Goal: Find specific page/section: Find specific page/section

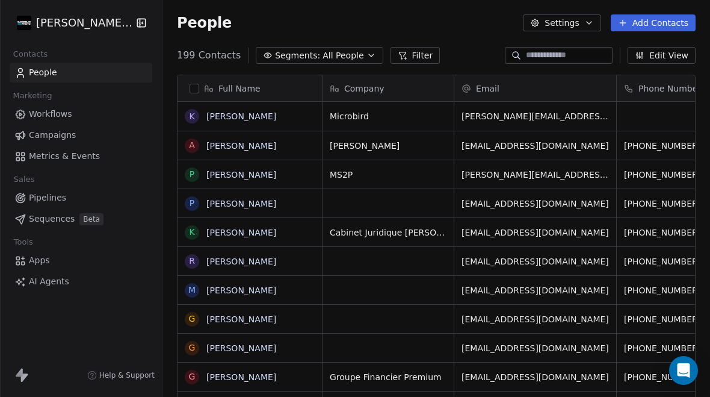
scroll to position [404, 548]
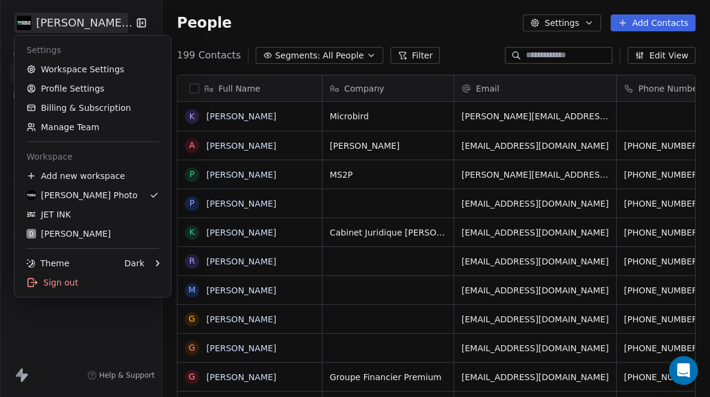
click at [57, 217] on div "JET INK" at bounding box center [48, 214] width 45 height 12
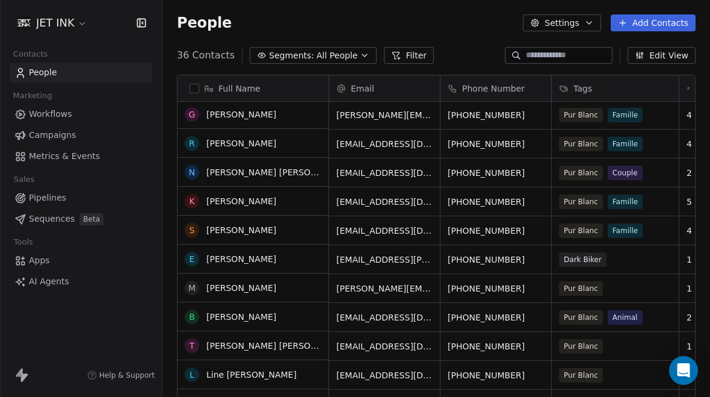
scroll to position [60, 0]
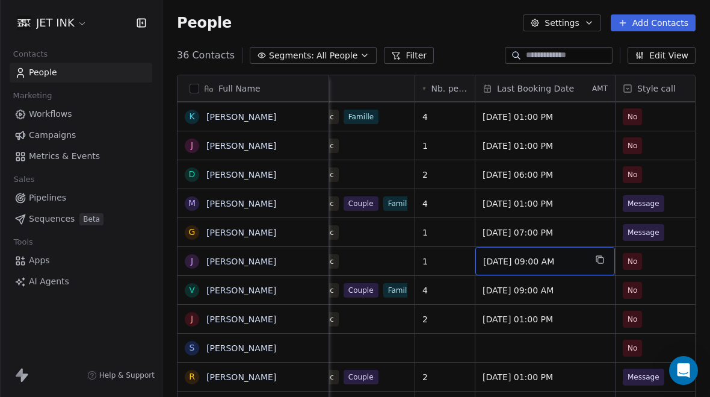
click at [541, 255] on span "[DATE] 09:00 AM" at bounding box center [534, 261] width 102 height 12
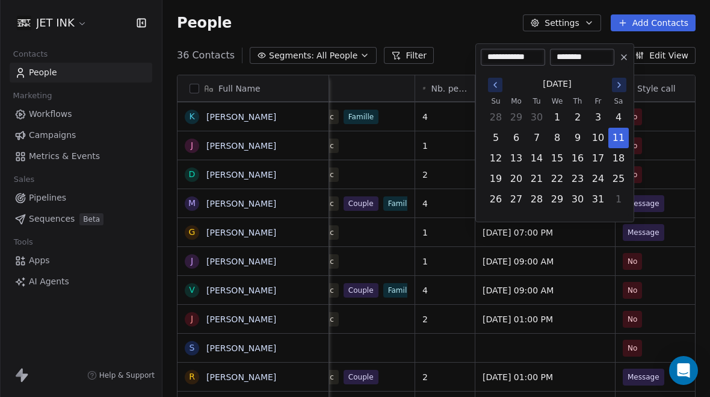
click at [618, 57] on button at bounding box center [624, 57] width 14 height 14
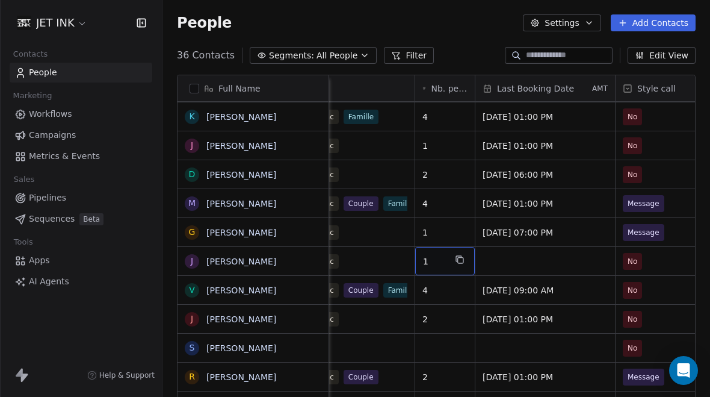
click at [438, 255] on span "1" at bounding box center [434, 261] width 22 height 12
click at [440, 247] on div "1" at bounding box center [445, 261] width 60 height 28
click at [447, 257] on input "*" at bounding box center [462, 260] width 89 height 9
click at [661, 200] on html "JET INK Contacts People Marketing Workflows Campaigns Metrics & Events Sales Pi…" at bounding box center [355, 198] width 710 height 397
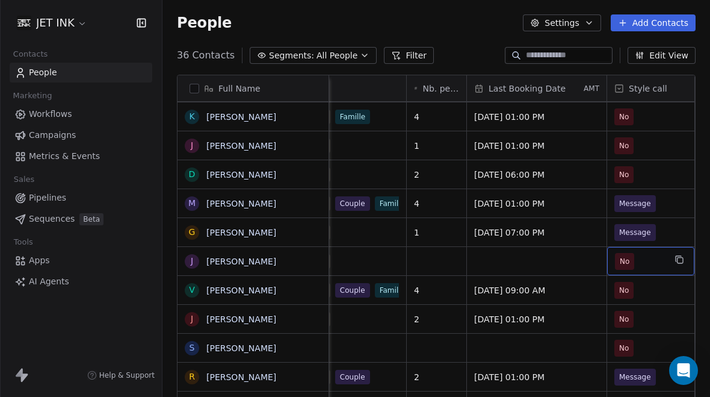
click at [664, 253] on span "No" at bounding box center [640, 261] width 50 height 17
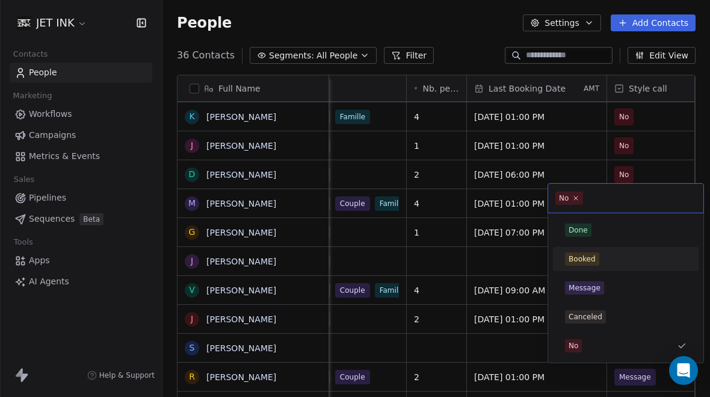
click at [580, 321] on div "Canceled" at bounding box center [586, 316] width 34 height 11
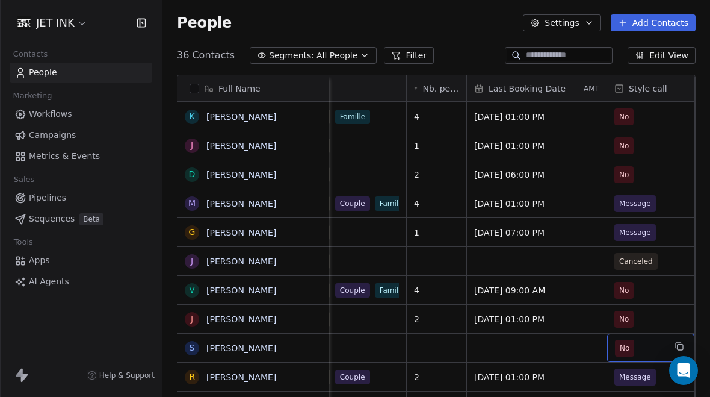
click at [655, 339] on span "No" at bounding box center [640, 347] width 50 height 17
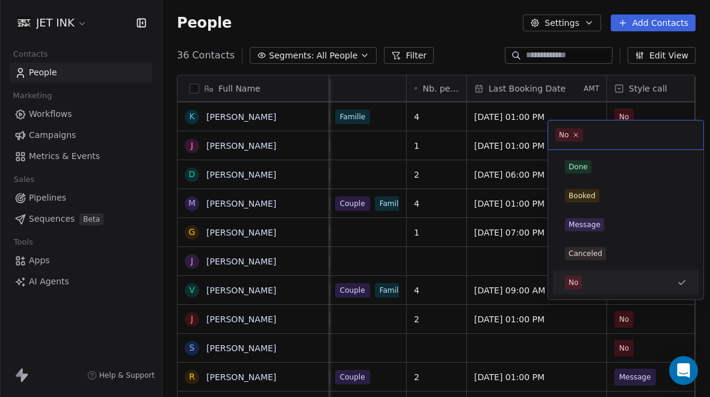
click at [580, 255] on div "Canceled" at bounding box center [586, 253] width 34 height 11
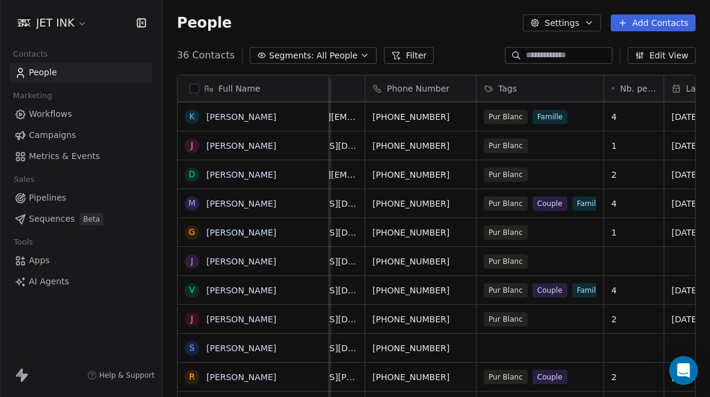
click at [256, 256] on link "[PERSON_NAME]" at bounding box center [241, 261] width 70 height 10
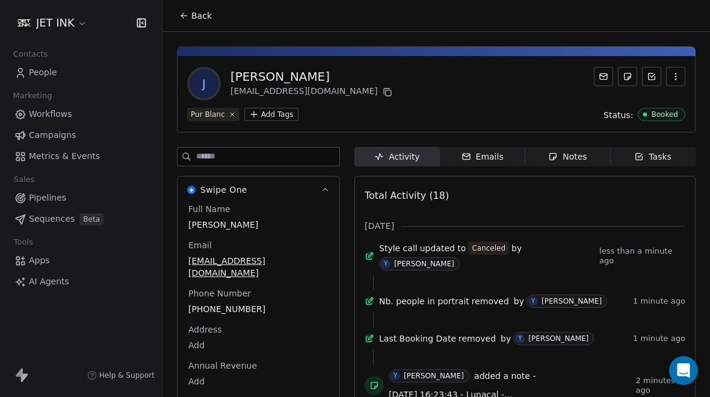
click at [571, 150] on div "Notes" at bounding box center [567, 156] width 39 height 13
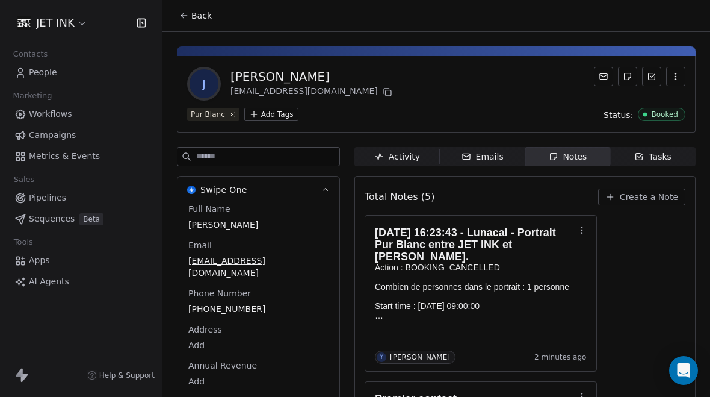
scroll to position [39, 0]
click at [43, 75] on span "People" at bounding box center [43, 72] width 28 height 13
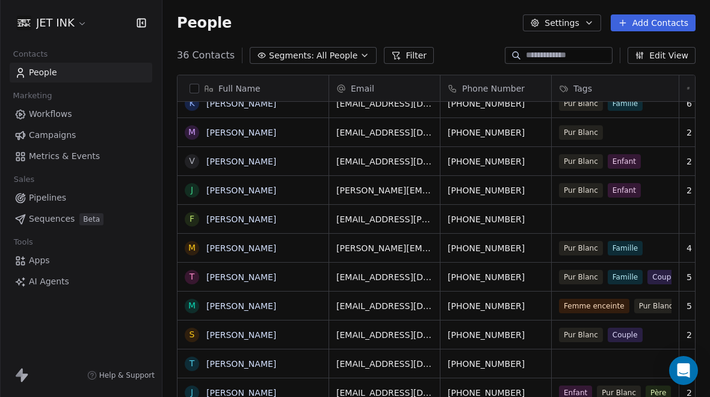
click at [241, 272] on link "[PERSON_NAME]" at bounding box center [241, 277] width 70 height 10
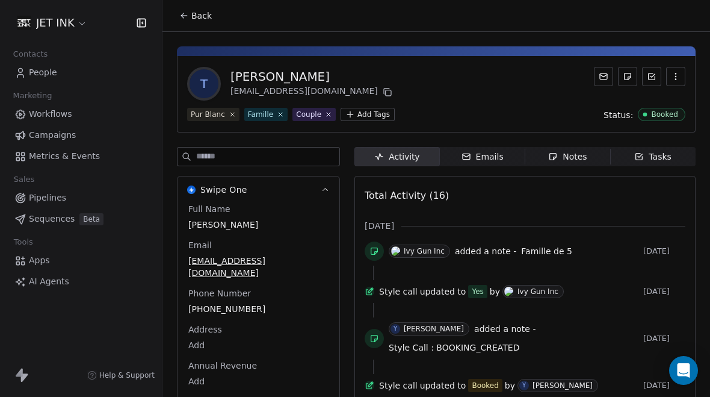
click at [581, 150] on div "Notes" at bounding box center [567, 156] width 39 height 13
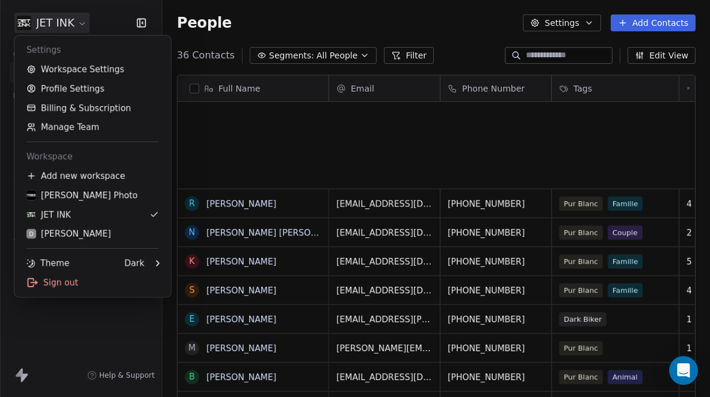
scroll to position [404, 548]
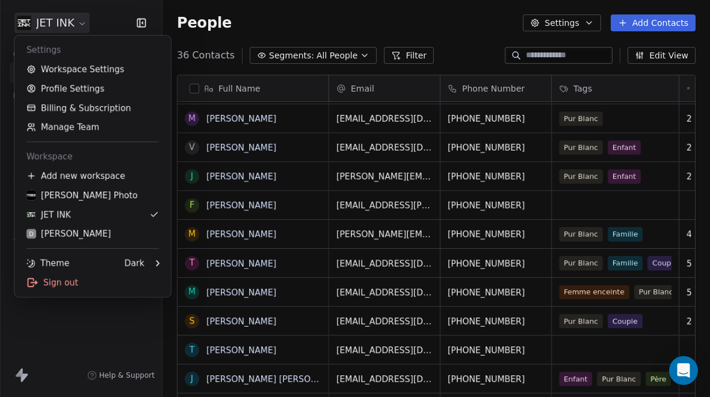
click at [79, 200] on div "[PERSON_NAME] Photo" at bounding box center [81, 195] width 111 height 12
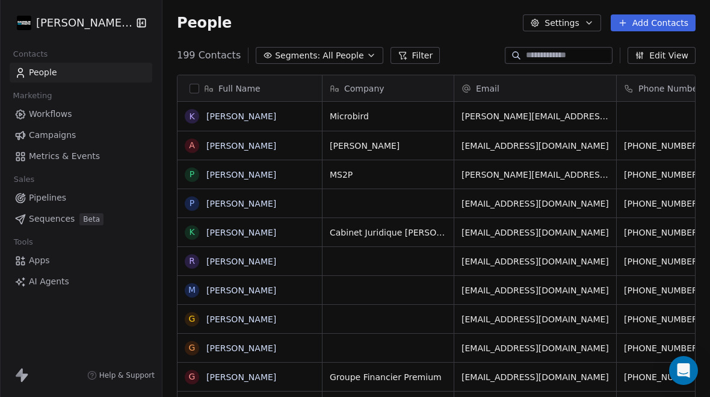
scroll to position [404, 548]
click at [240, 150] on link "[PERSON_NAME]" at bounding box center [241, 146] width 70 height 10
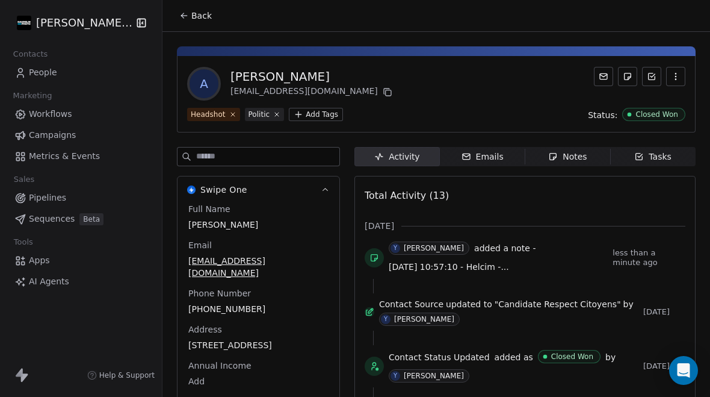
click at [575, 163] on div "Notes" at bounding box center [567, 156] width 39 height 13
